Goal: Transaction & Acquisition: Obtain resource

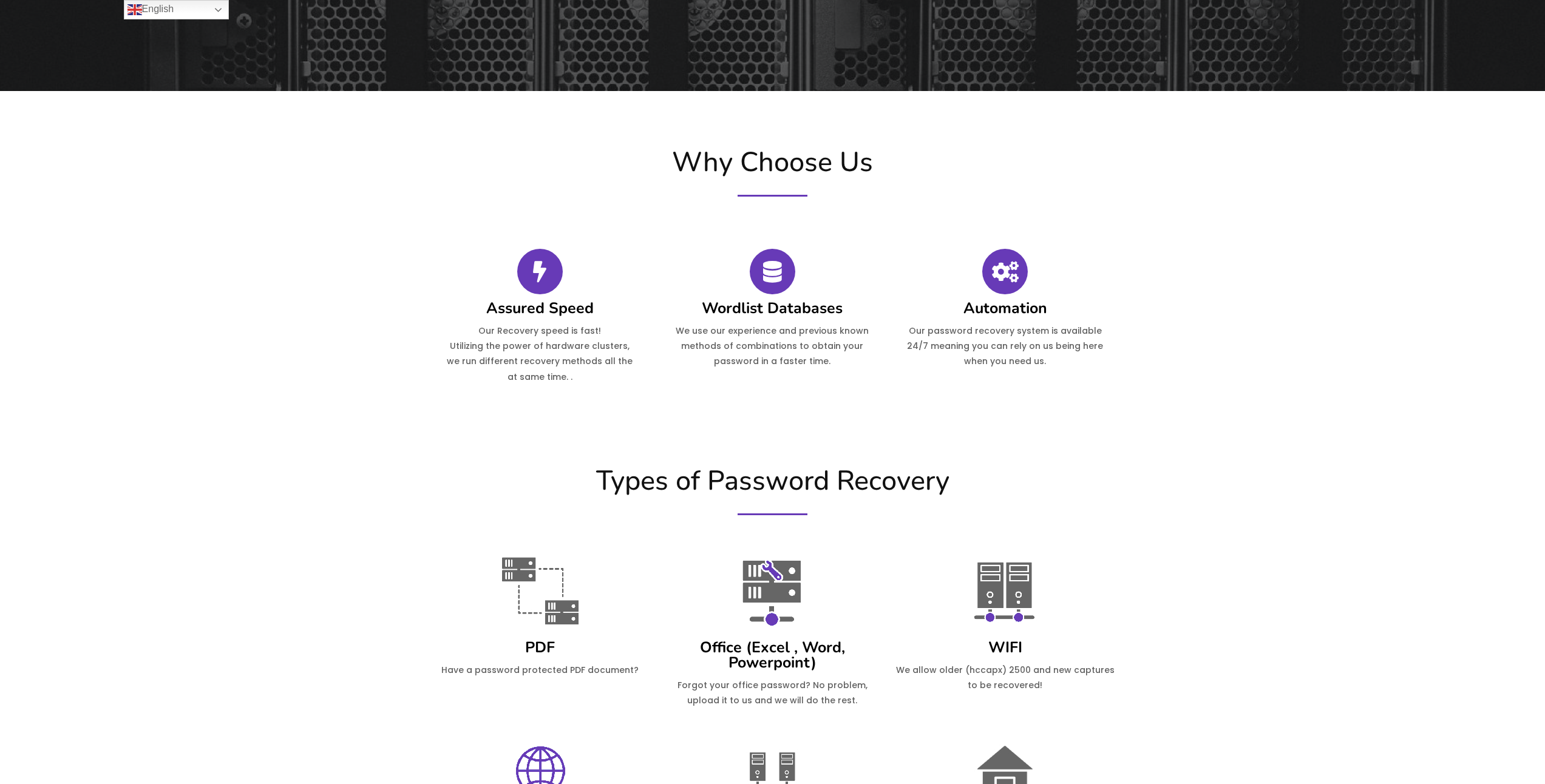
scroll to position [61, 0]
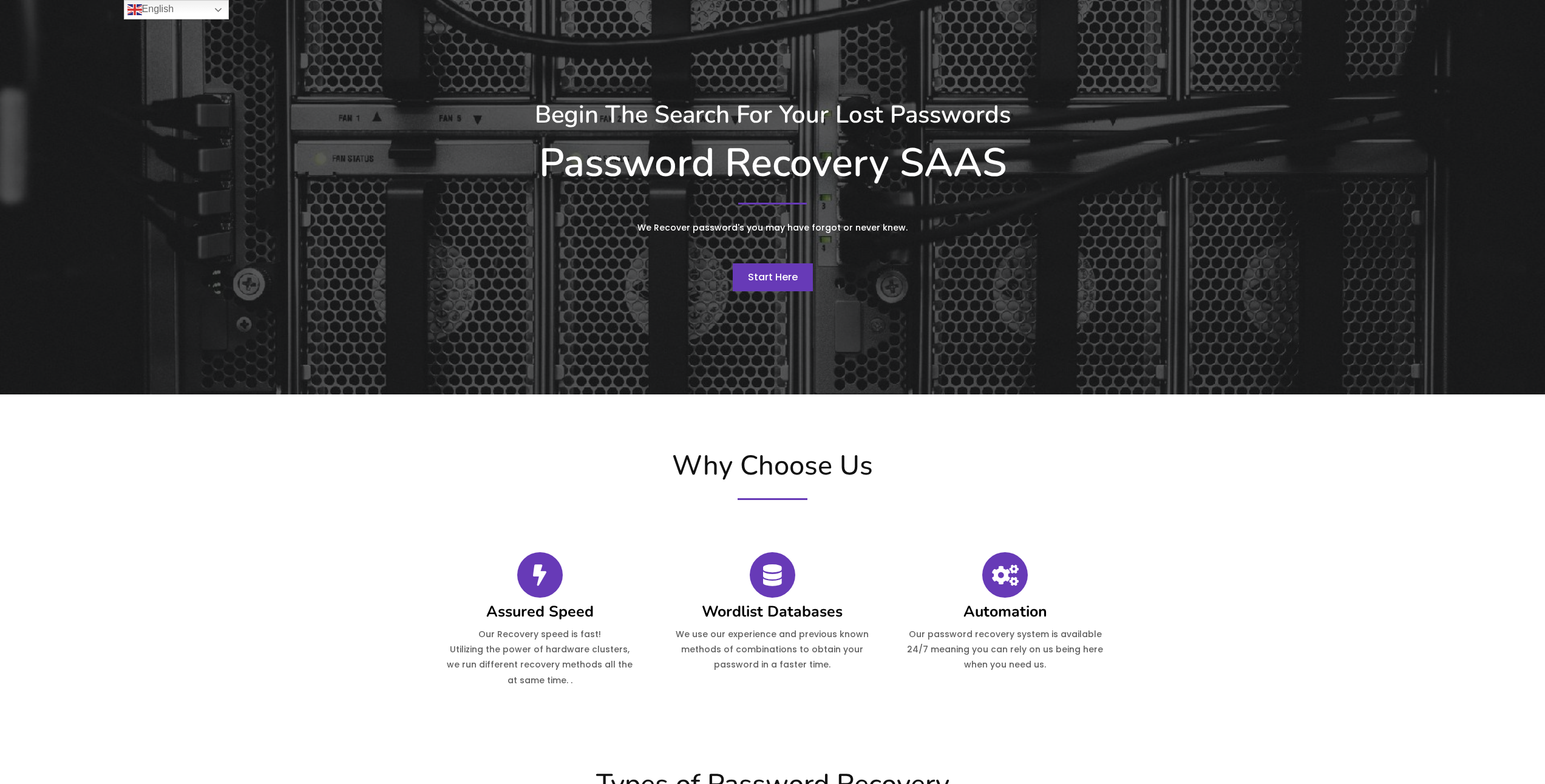
click at [786, 282] on span "Start Here" at bounding box center [773, 277] width 50 height 14
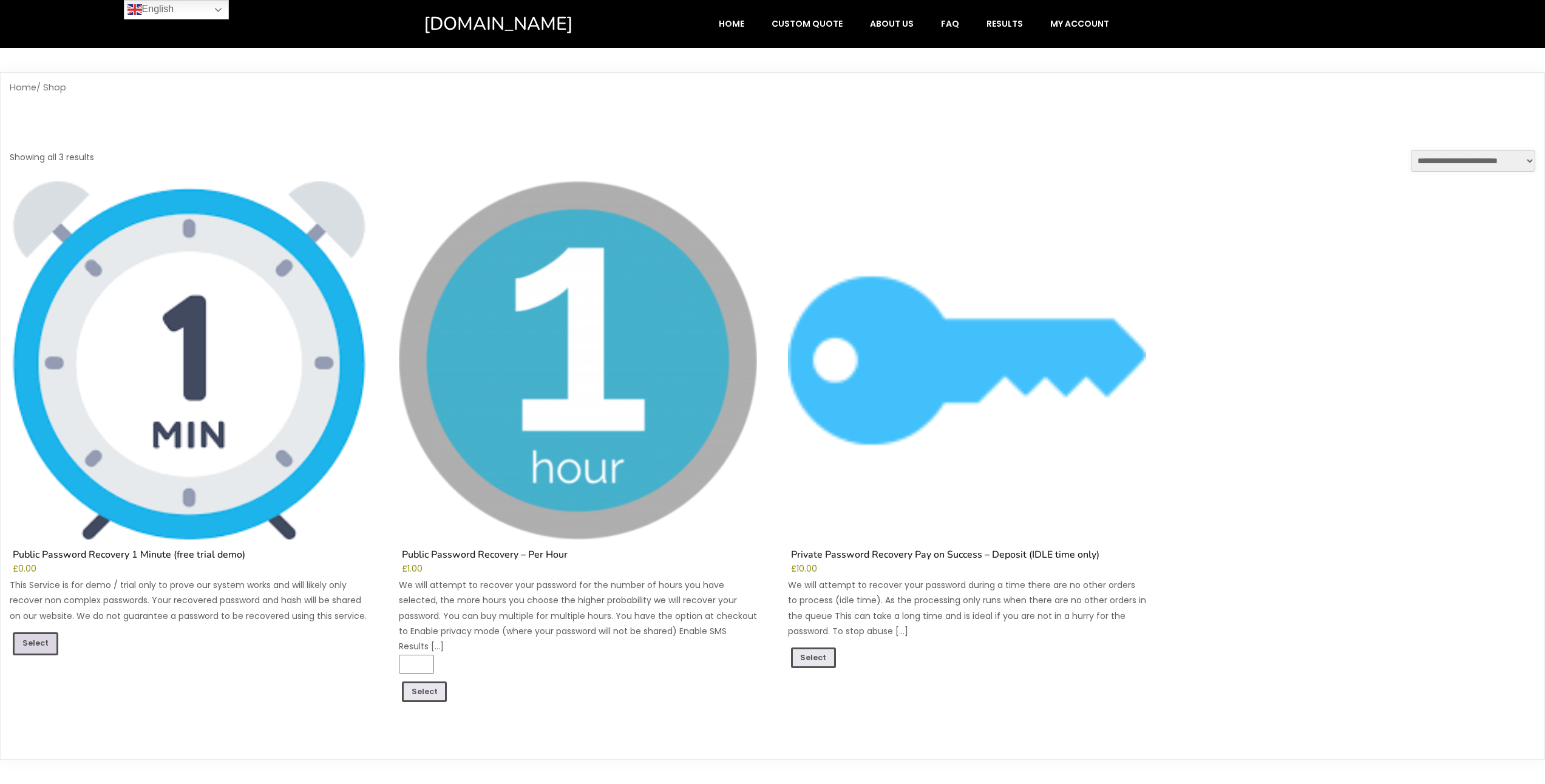
click at [47, 639] on link "Select" at bounding box center [35, 643] width 46 height 23
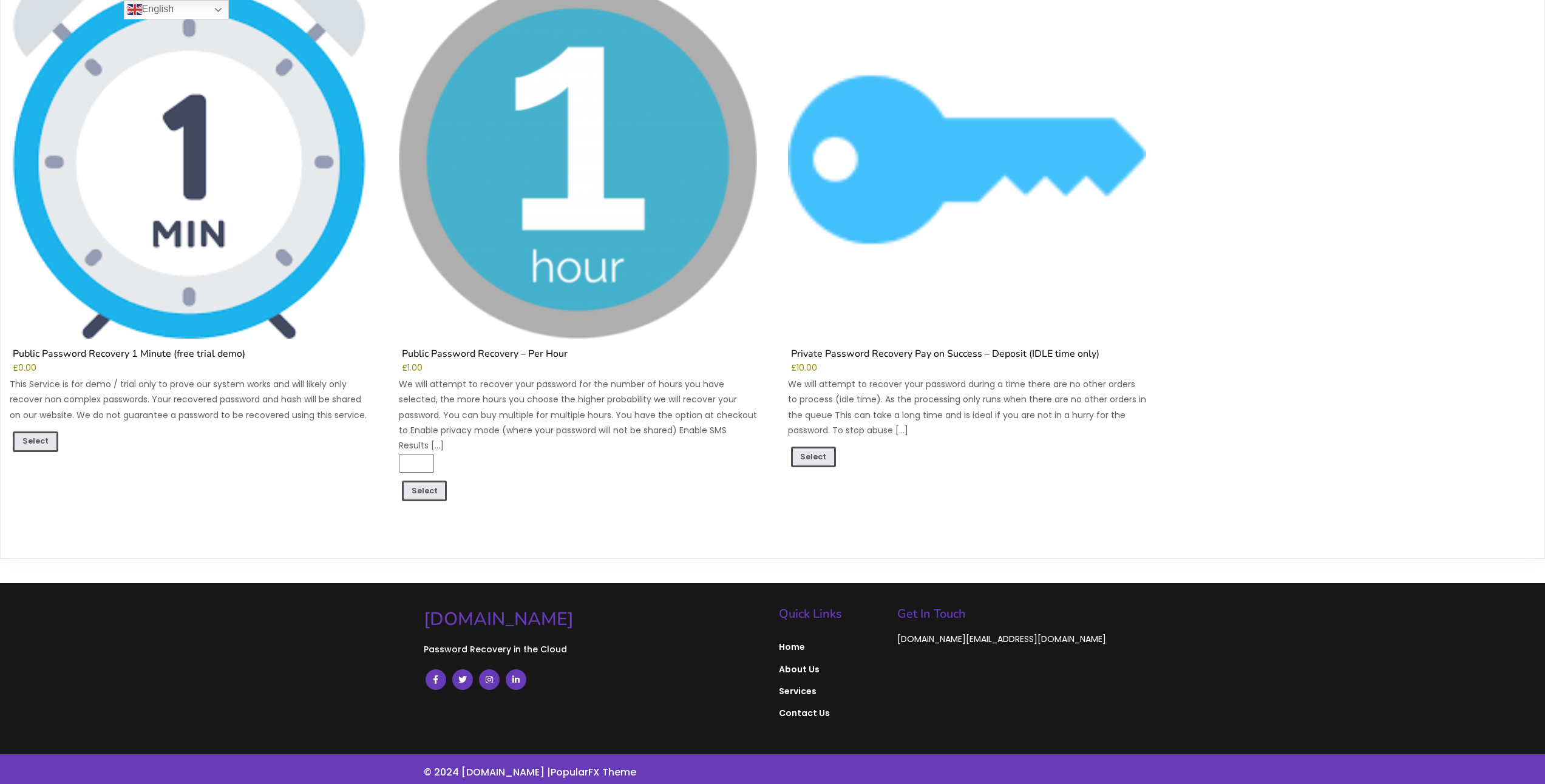
scroll to position [209, 0]
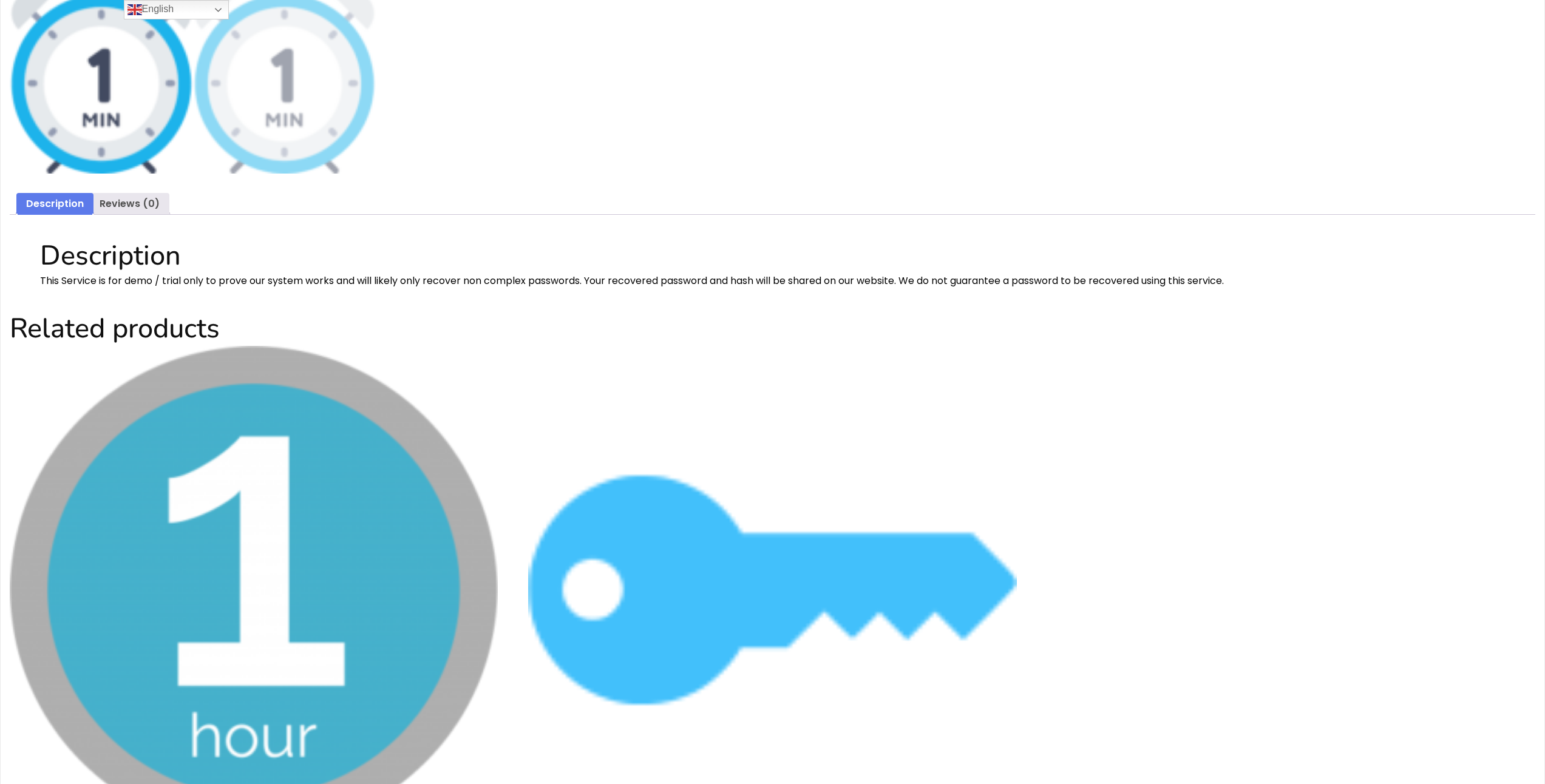
scroll to position [587, 0]
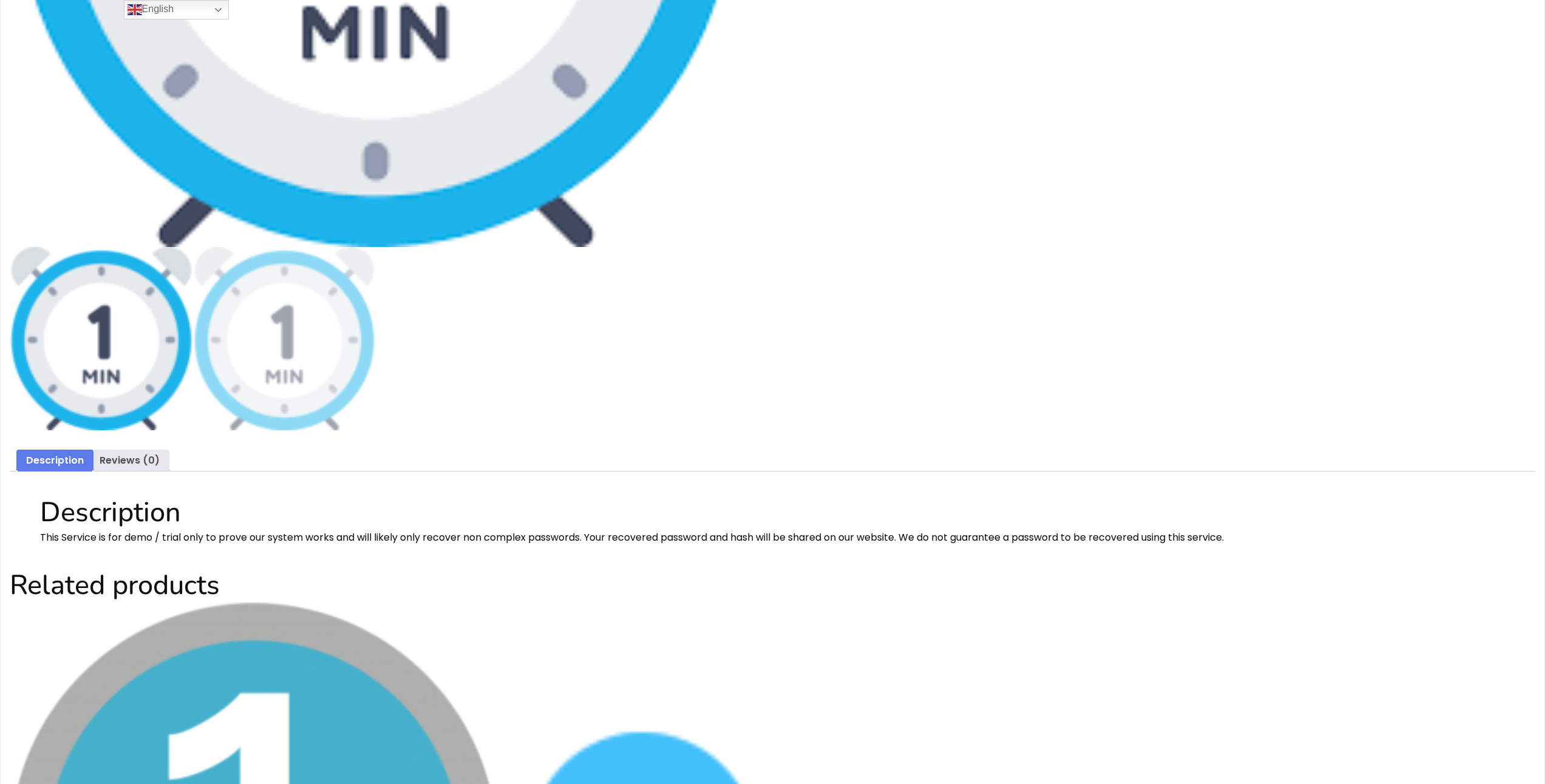
click at [140, 380] on img at bounding box center [101, 338] width 183 height 183
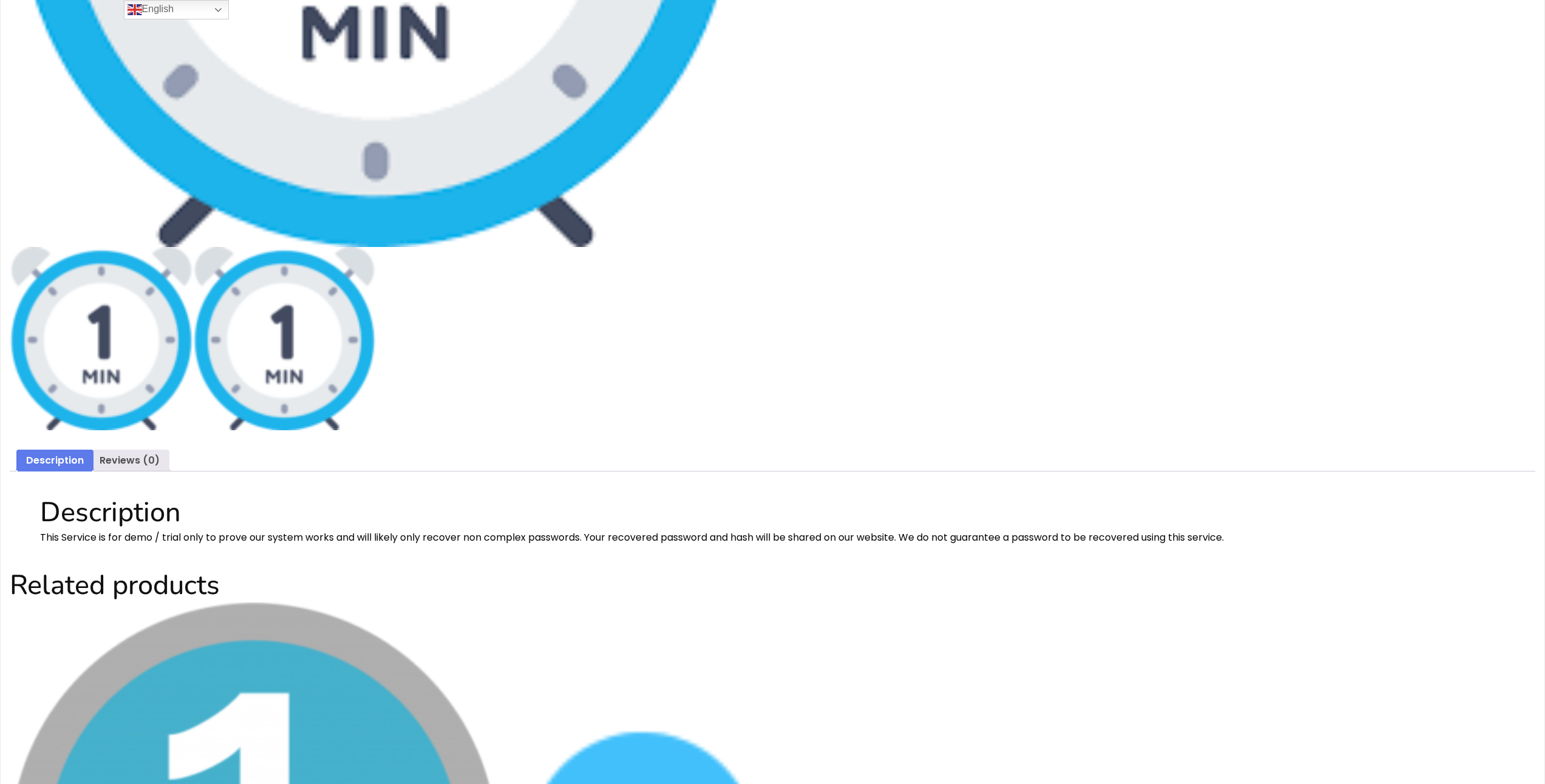
click at [295, 361] on img at bounding box center [285, 338] width 183 height 183
click at [133, 373] on img at bounding box center [101, 338] width 183 height 183
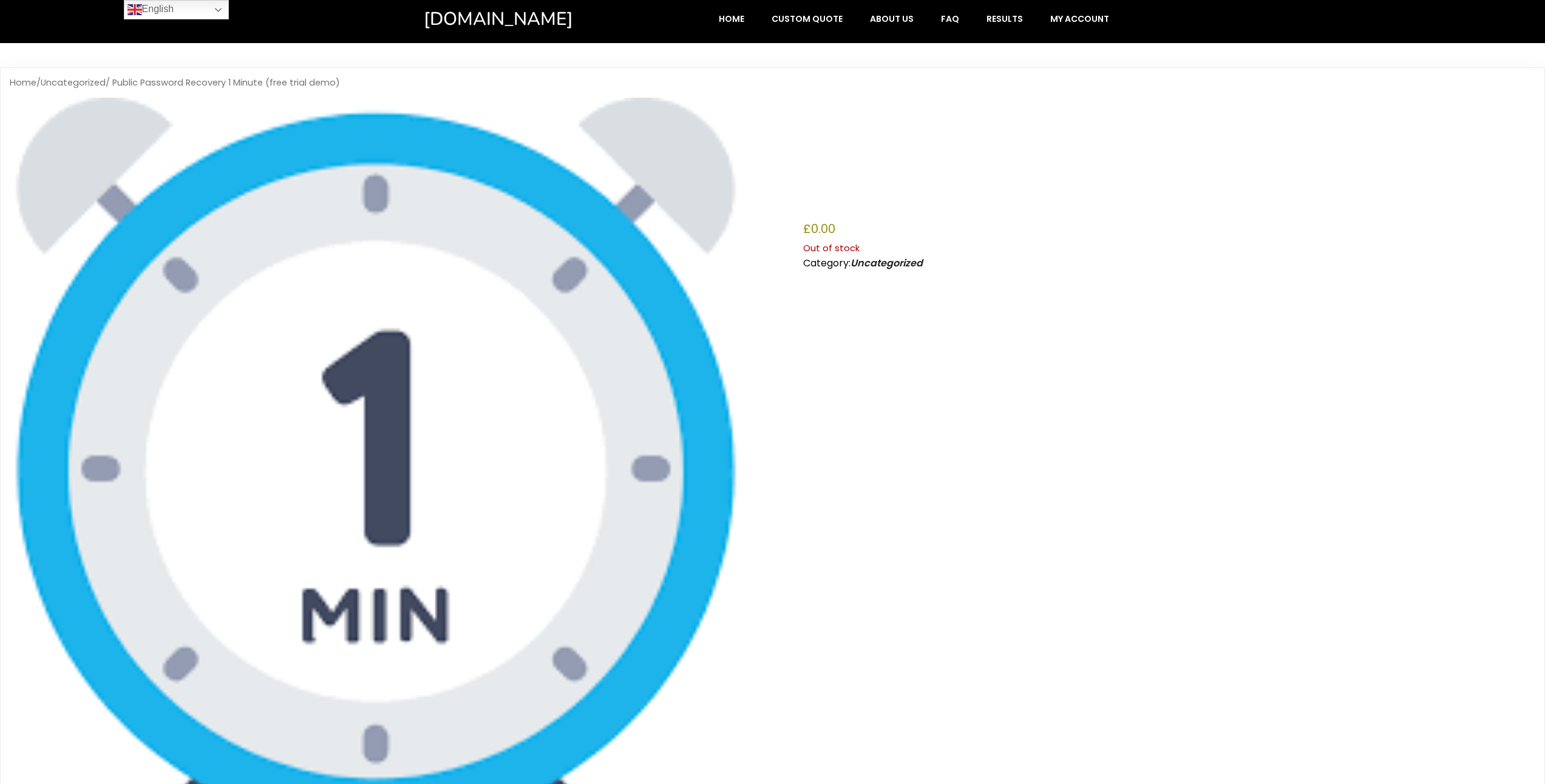
scroll to position [0, 0]
